Goal: Navigation & Orientation: Find specific page/section

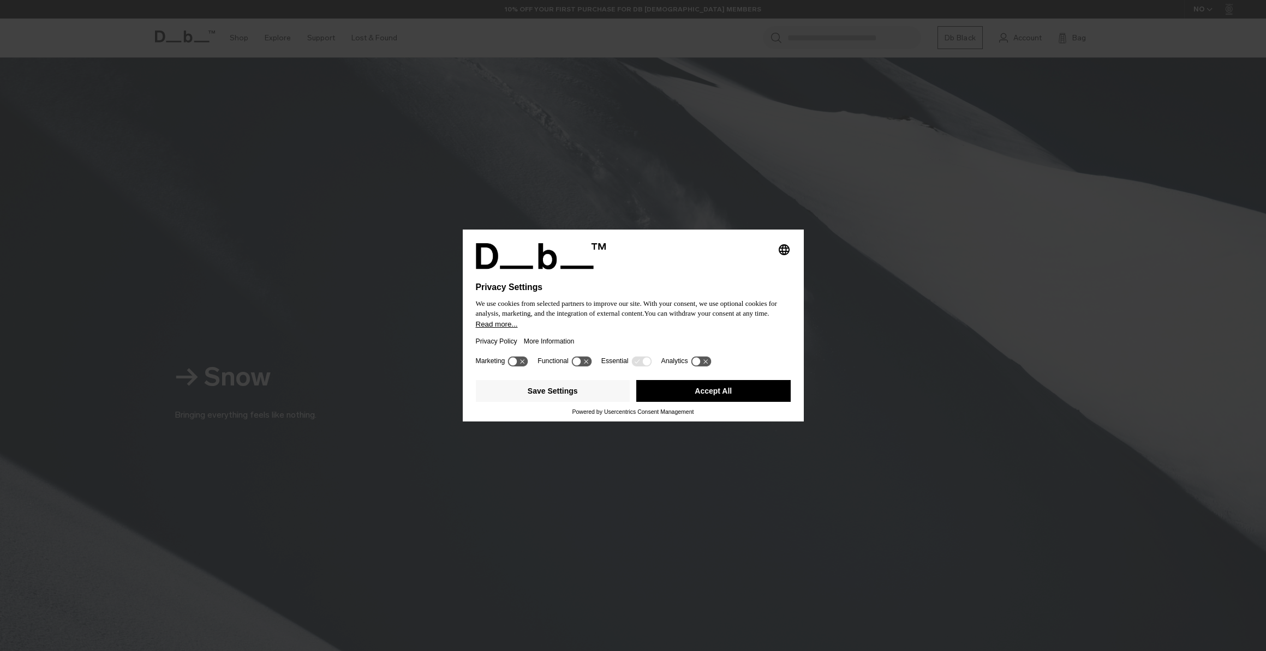
click at [711, 391] on button "Accept All" at bounding box center [713, 391] width 154 height 22
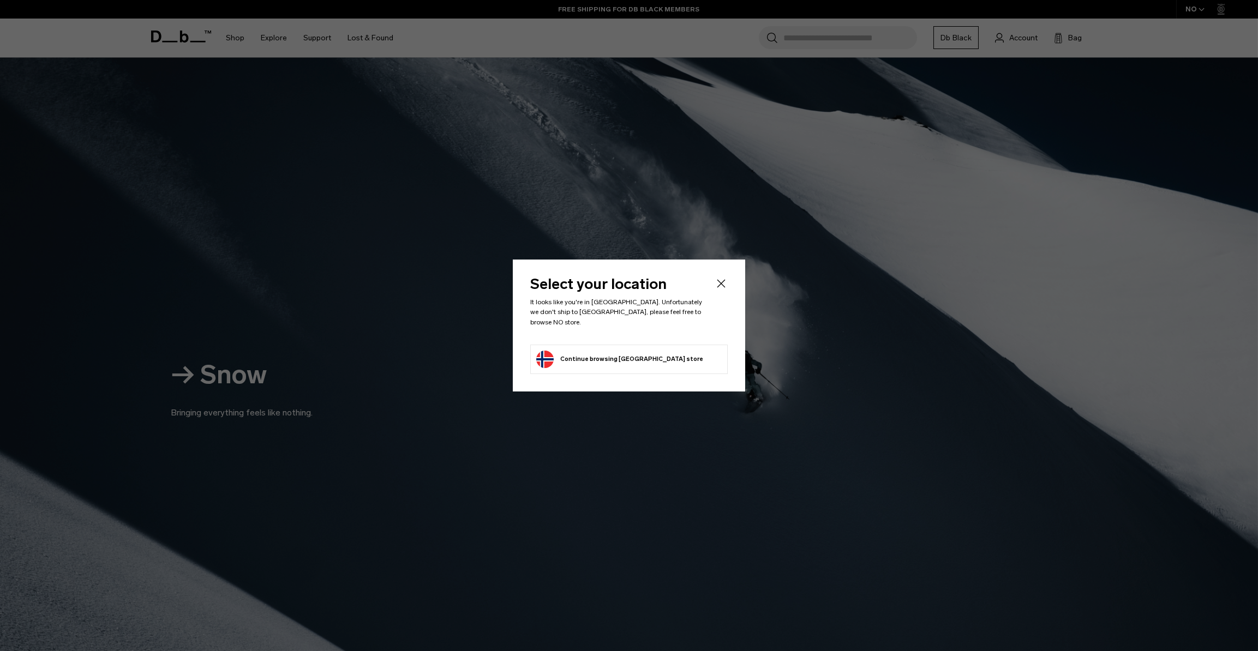
click at [607, 352] on button "Continue browsing [GEOGRAPHIC_DATA] store Continue shopping in [GEOGRAPHIC_DATA]" at bounding box center [619, 359] width 167 height 17
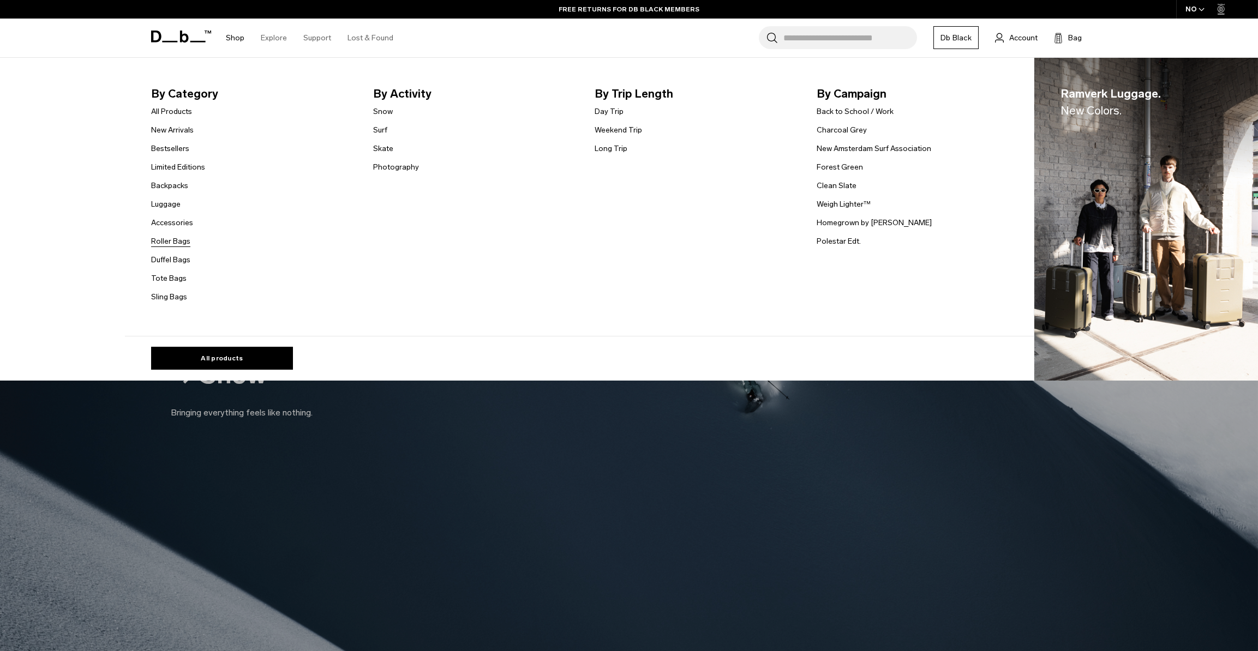
click at [176, 239] on link "Roller Bags" at bounding box center [170, 241] width 39 height 11
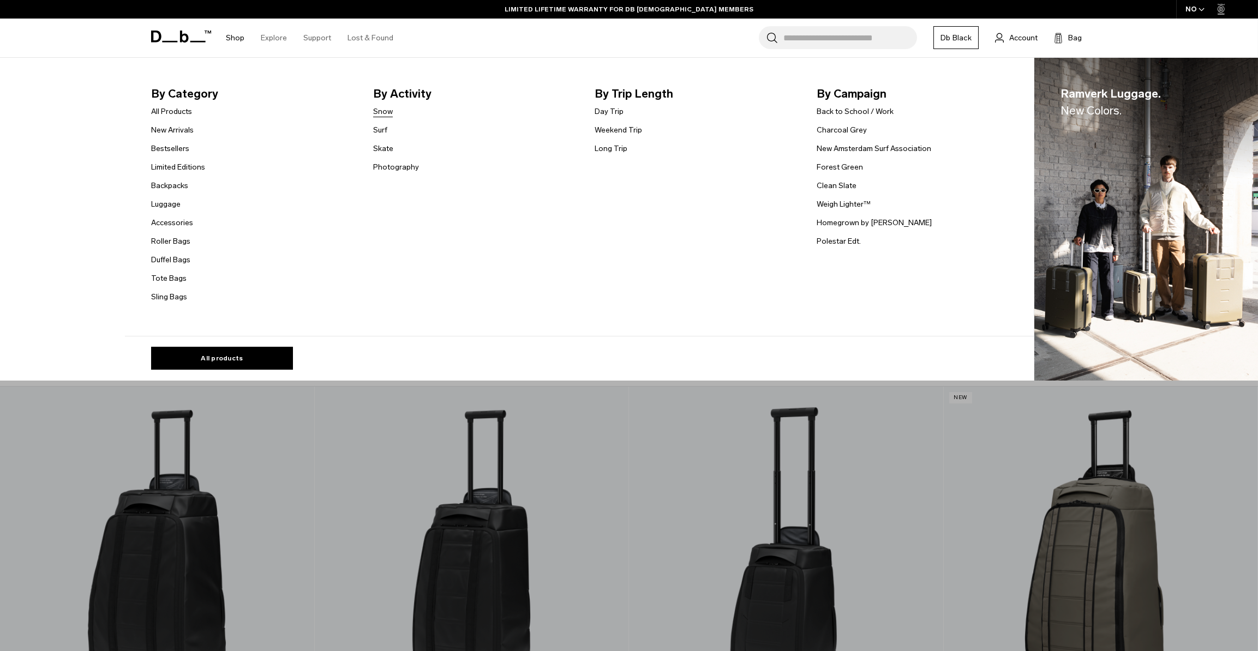
click at [385, 112] on link "Snow" at bounding box center [383, 111] width 20 height 11
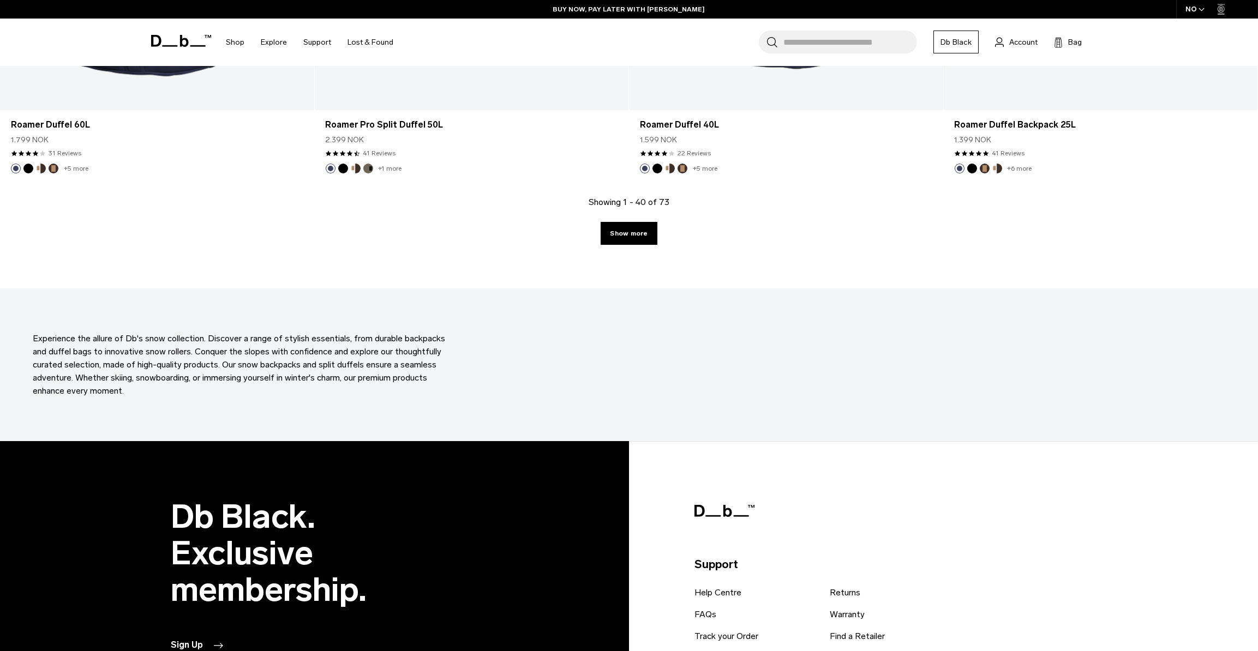
scroll to position [3770, 0]
